Goal: Task Accomplishment & Management: Complete application form

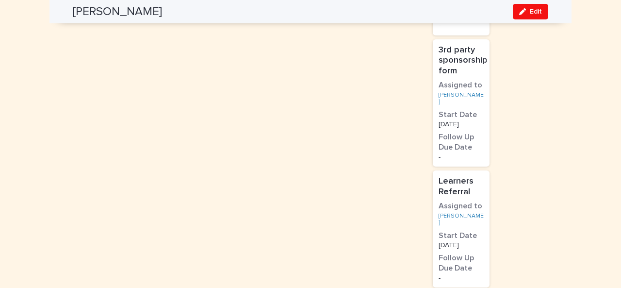
scroll to position [760, 0]
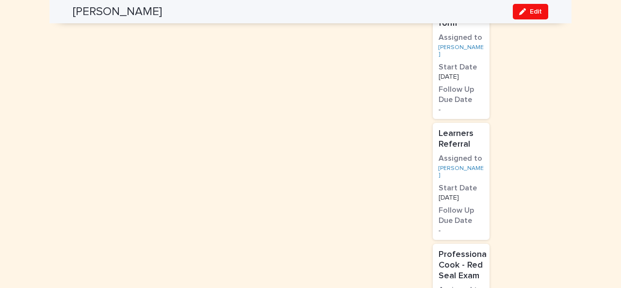
click at [450, 129] on p "Learners Referral" at bounding box center [461, 139] width 45 height 21
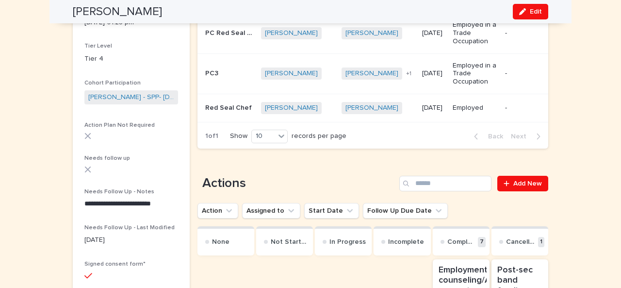
scroll to position [207, 0]
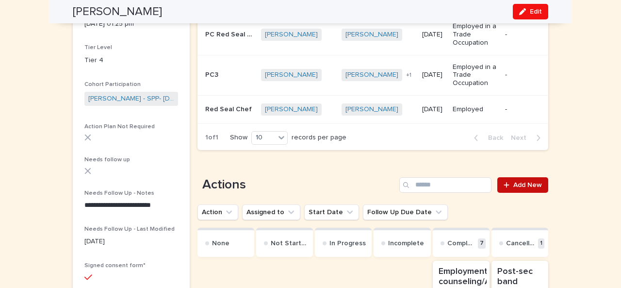
click at [525, 182] on span "Add New" at bounding box center [527, 185] width 29 height 7
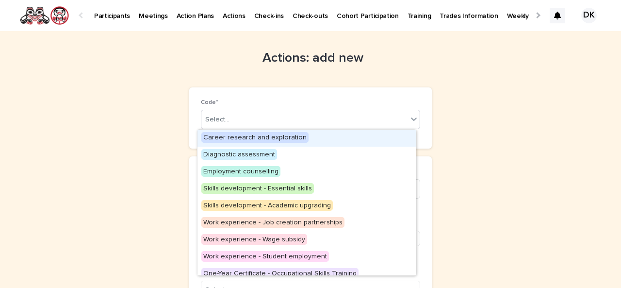
click at [413, 119] on icon at bounding box center [414, 119] width 10 height 10
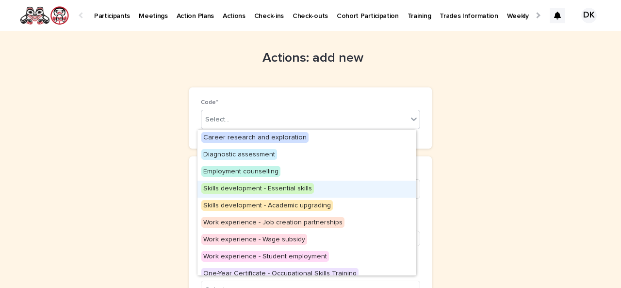
click at [304, 188] on span "Skills development - Essential skills" at bounding box center [257, 188] width 113 height 11
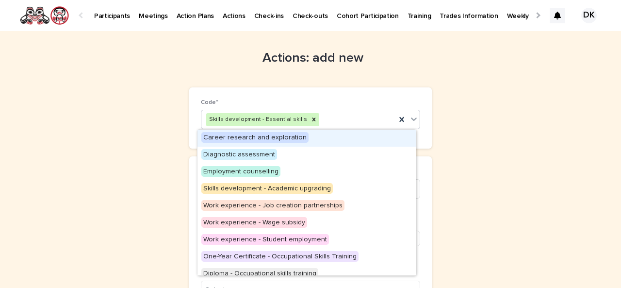
click at [412, 117] on icon at bounding box center [414, 119] width 10 height 10
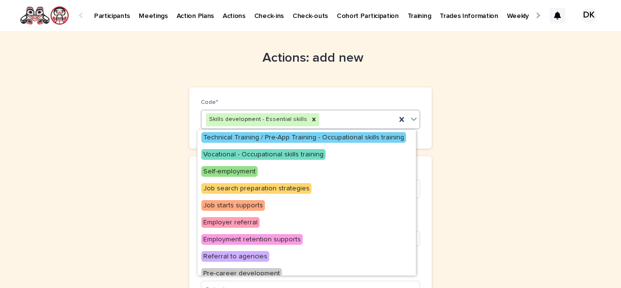
scroll to position [177, 0]
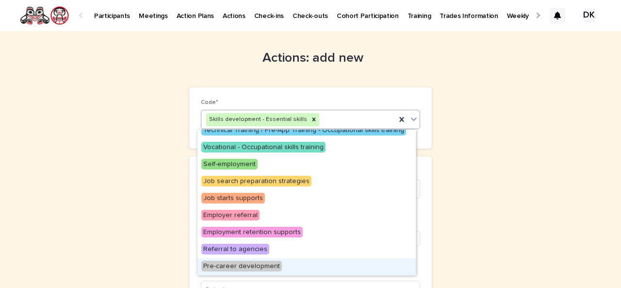
click at [246, 264] on span "Pre-career development" at bounding box center [241, 266] width 81 height 11
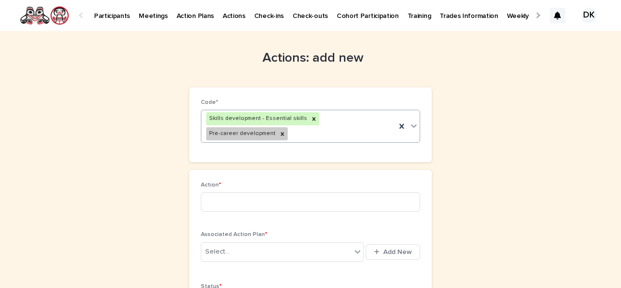
click at [411, 122] on icon at bounding box center [414, 126] width 10 height 10
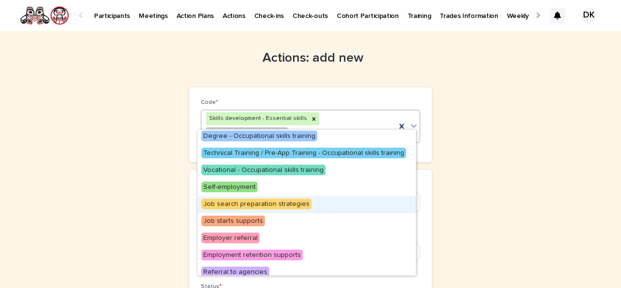
scroll to position [160, 0]
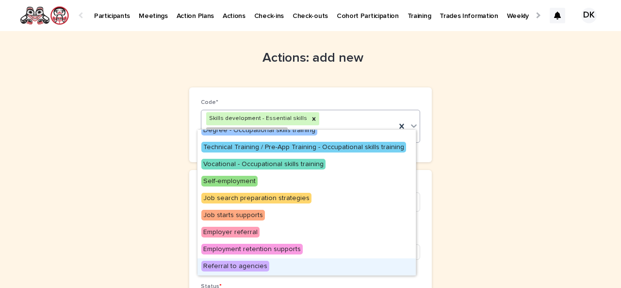
click at [248, 267] on span "Referral to agencies" at bounding box center [235, 266] width 68 height 11
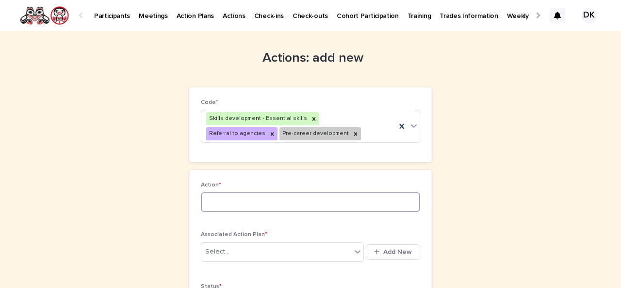
click at [204, 200] on input at bounding box center [310, 201] width 219 height 19
type input "*"
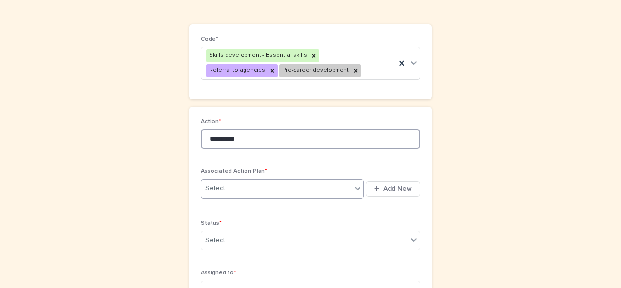
type input "**********"
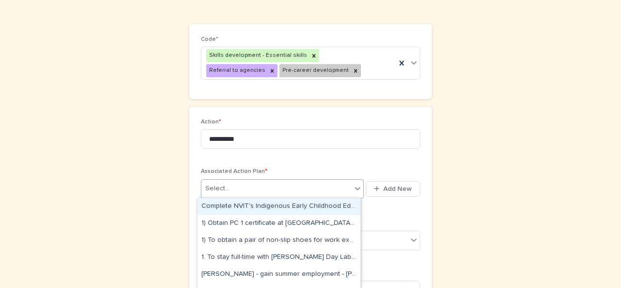
click at [355, 188] on icon at bounding box center [358, 188] width 6 height 3
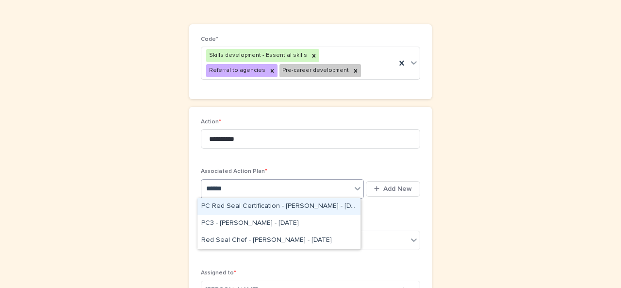
type input "*******"
click at [246, 205] on div "PC Red Seal Certification - [PERSON_NAME] - [DATE]" at bounding box center [279, 206] width 163 height 17
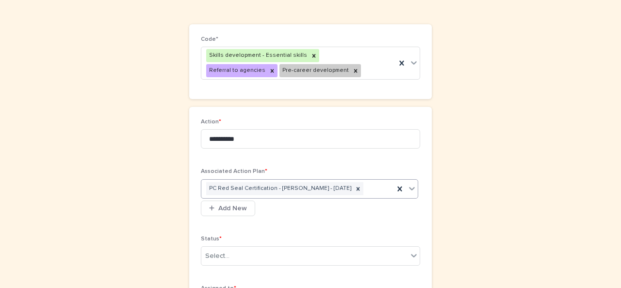
scroll to position [151, 0]
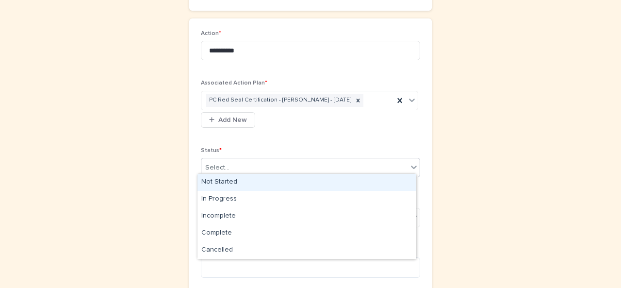
click at [412, 162] on icon at bounding box center [414, 167] width 10 height 10
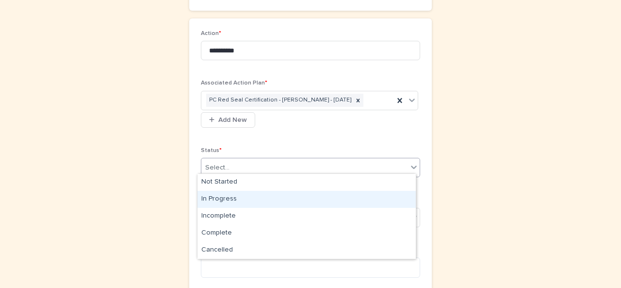
click at [220, 198] on div "In Progress" at bounding box center [307, 199] width 218 height 17
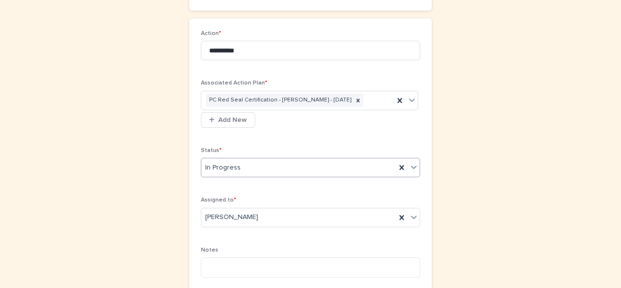
scroll to position [270, 0]
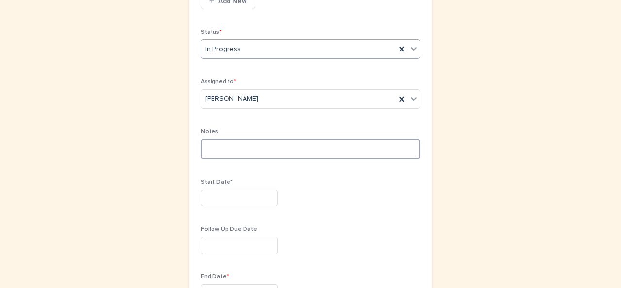
click at [201, 141] on textarea at bounding box center [310, 149] width 219 height 20
type textarea "**********"
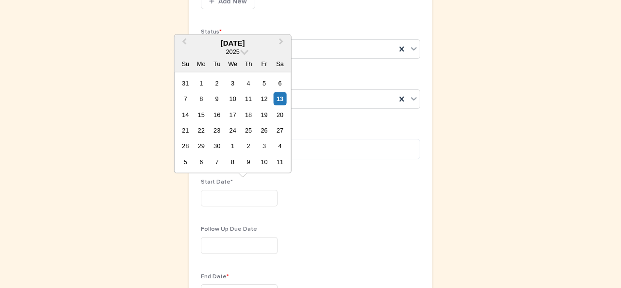
click at [208, 193] on input "text" at bounding box center [239, 198] width 77 height 17
click at [216, 83] on div "2" at bounding box center [217, 82] width 13 height 13
type input "********"
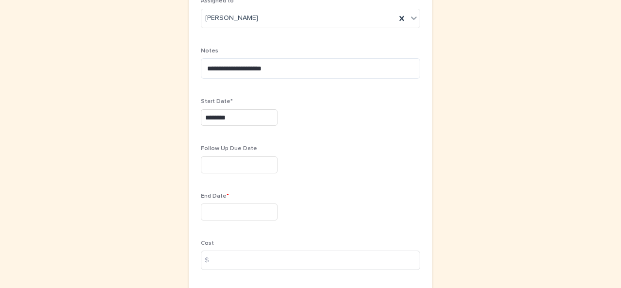
scroll to position [350, 0]
click at [204, 204] on input "text" at bounding box center [239, 211] width 77 height 17
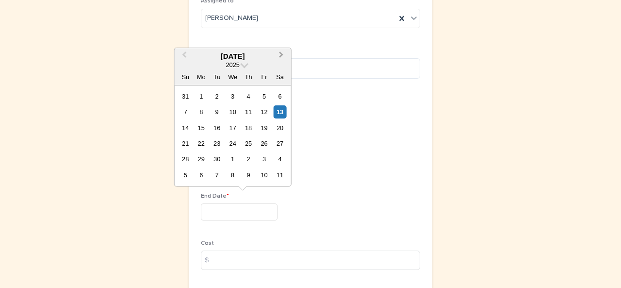
click at [284, 57] on button "Next Month" at bounding box center [283, 57] width 16 height 16
click at [283, 59] on button "Next Month" at bounding box center [283, 57] width 16 height 16
click at [283, 61] on button "Next Month" at bounding box center [283, 57] width 16 height 16
click at [267, 142] on div "23" at bounding box center [264, 143] width 13 height 13
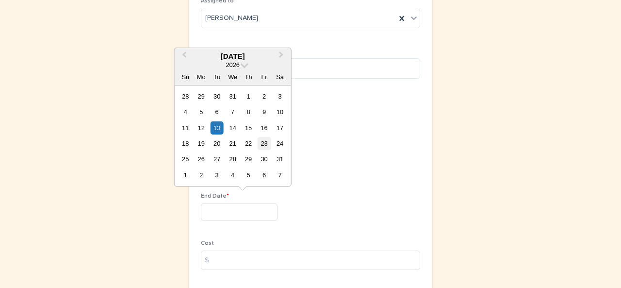
type input "*********"
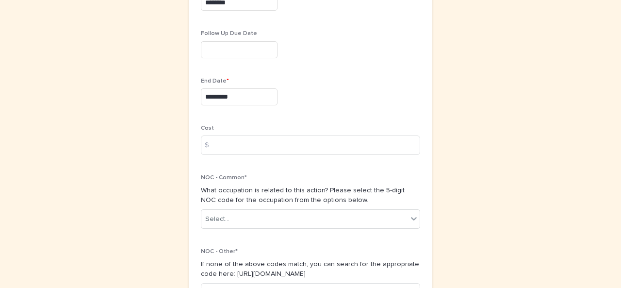
scroll to position [466, 0]
click at [214, 141] on div "$" at bounding box center [210, 144] width 19 height 19
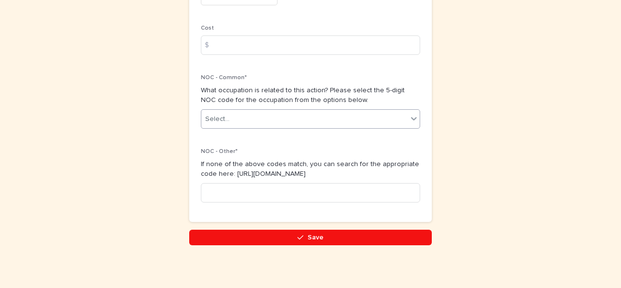
click at [411, 117] on icon at bounding box center [414, 118] width 6 height 3
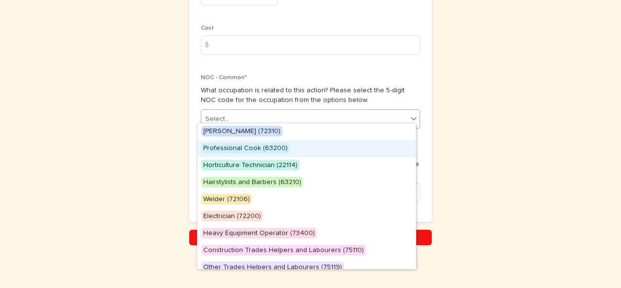
click at [224, 148] on span "Professional Cook (63200)" at bounding box center [245, 148] width 88 height 11
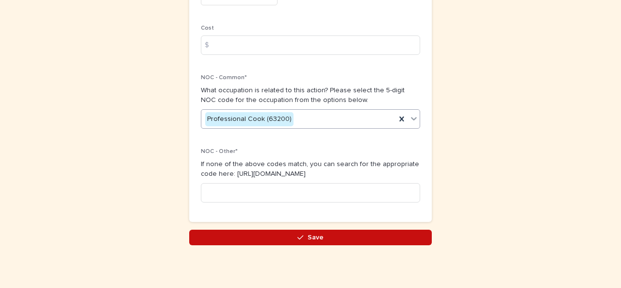
click at [317, 234] on span "Save" at bounding box center [316, 237] width 16 height 7
